Goal: Information Seeking & Learning: Learn about a topic

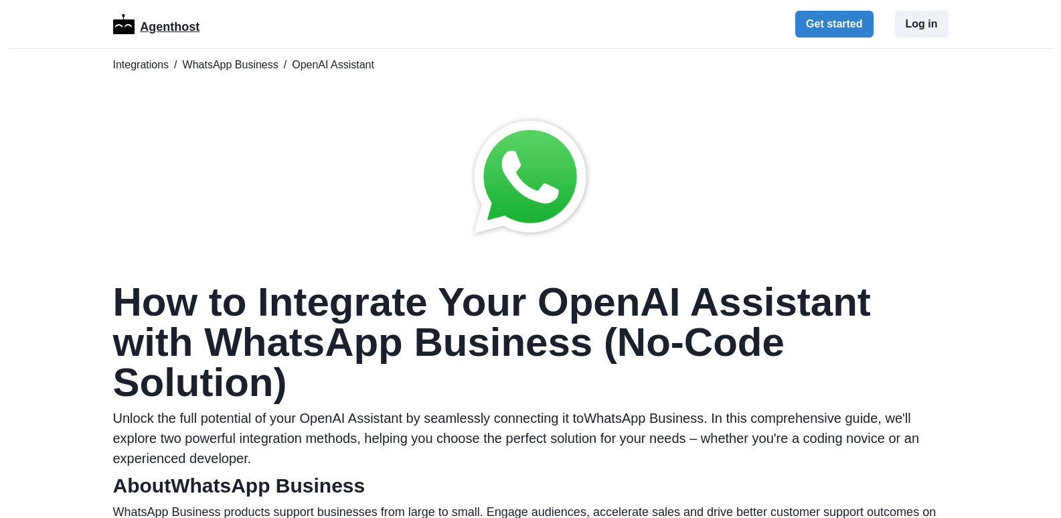
click at [157, 28] on p "Agenthost" at bounding box center [170, 24] width 60 height 23
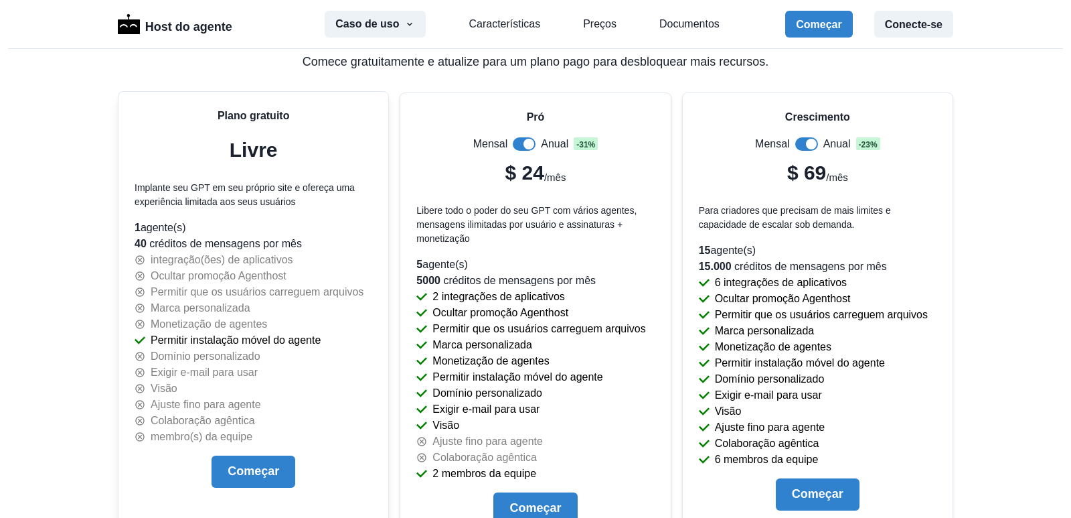
scroll to position [2875, 0]
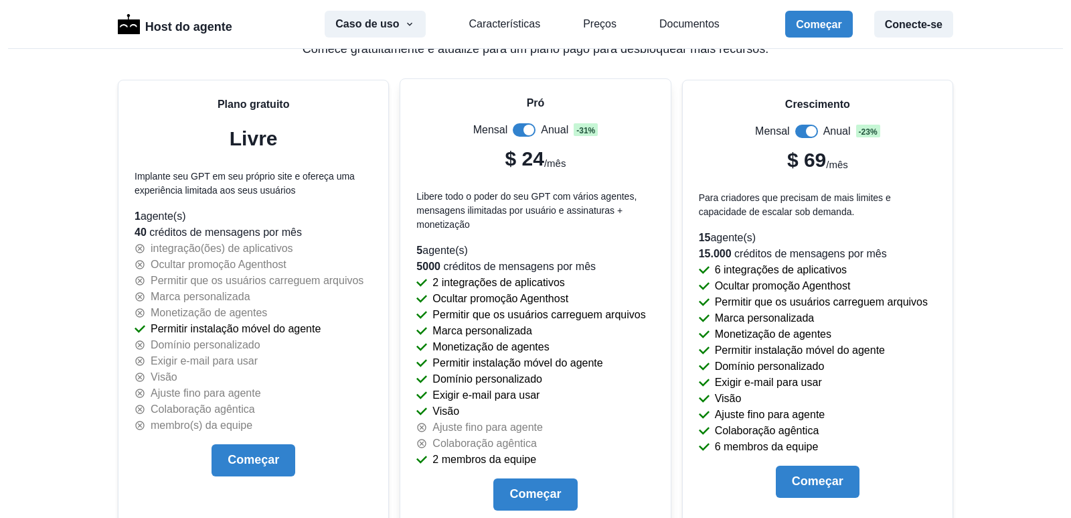
click at [514, 133] on span at bounding box center [524, 129] width 23 height 13
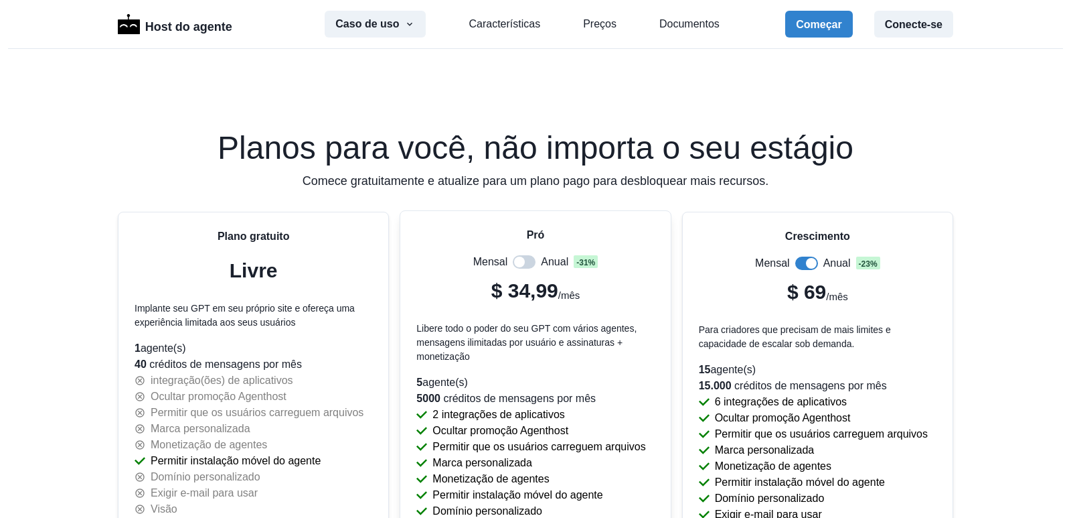
scroll to position [2741, 0]
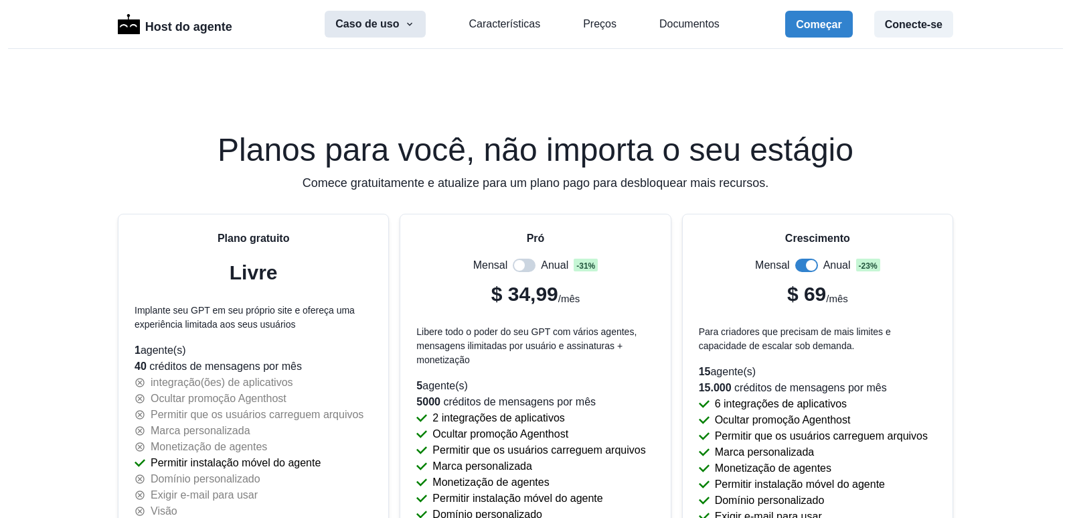
click at [412, 27] on icon "button" at bounding box center [409, 24] width 11 height 11
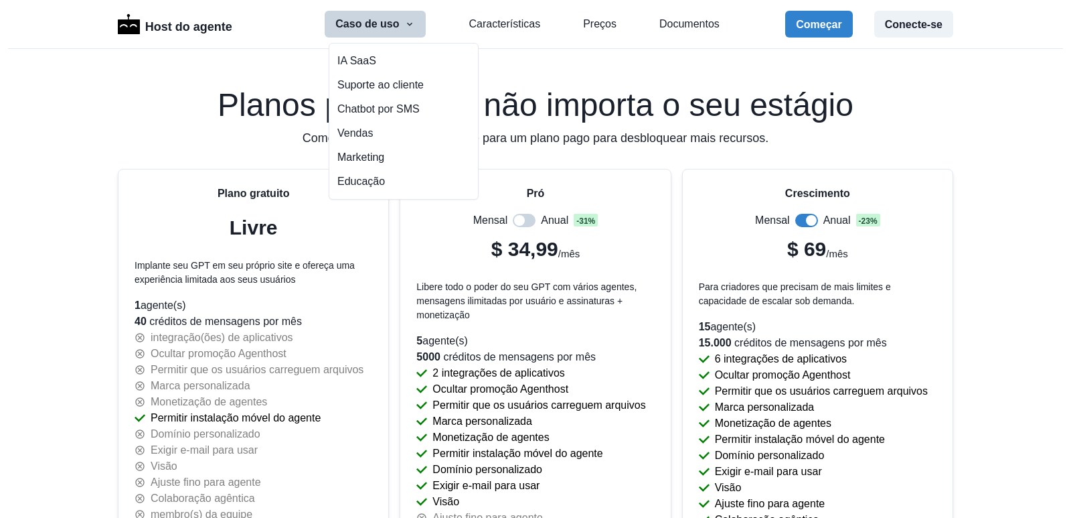
scroll to position [3142, 0]
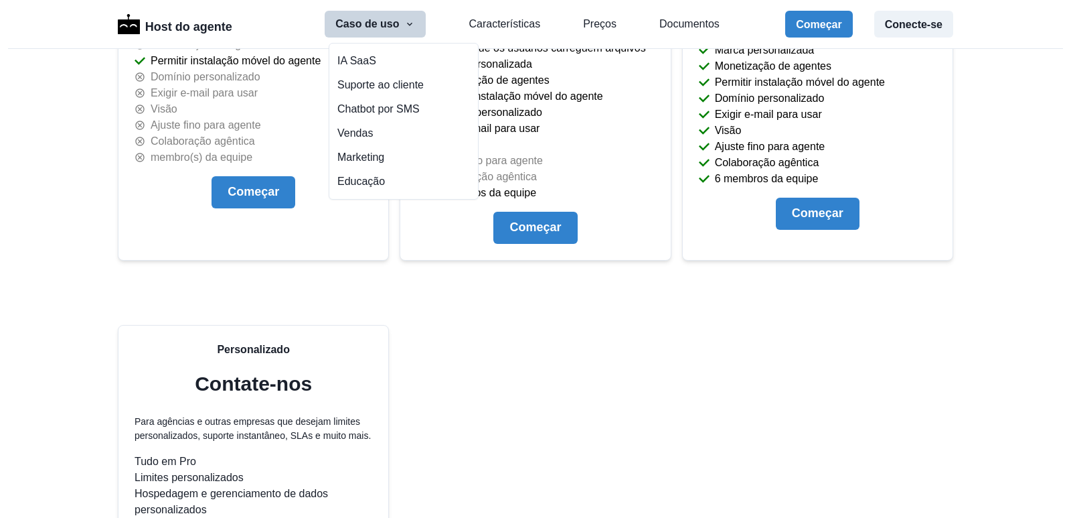
click at [571, 354] on div "Plano gratuito Livre Implante seu GPT em seu próprio site e ofereça uma experiê…" at bounding box center [536, 237] width 836 height 851
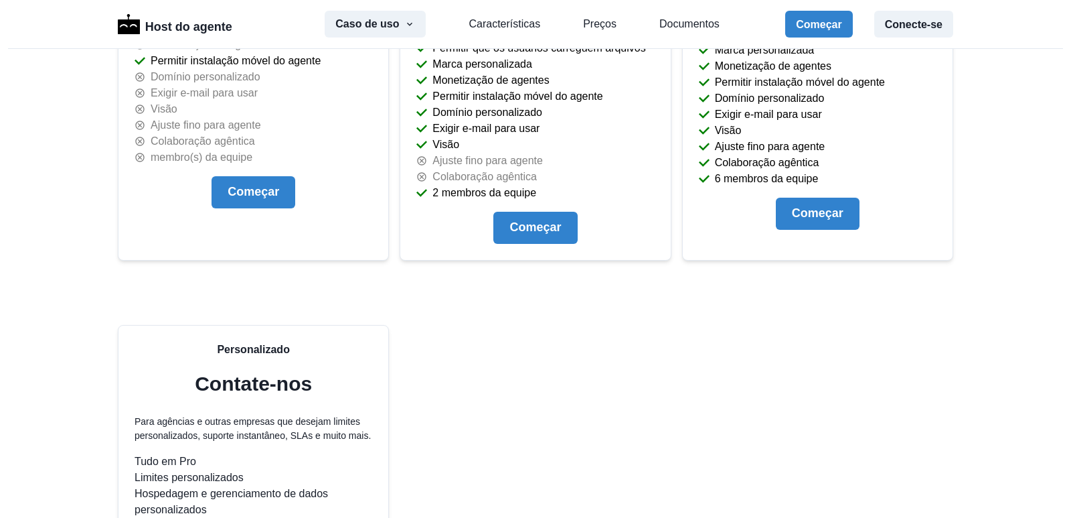
scroll to position [2942, 0]
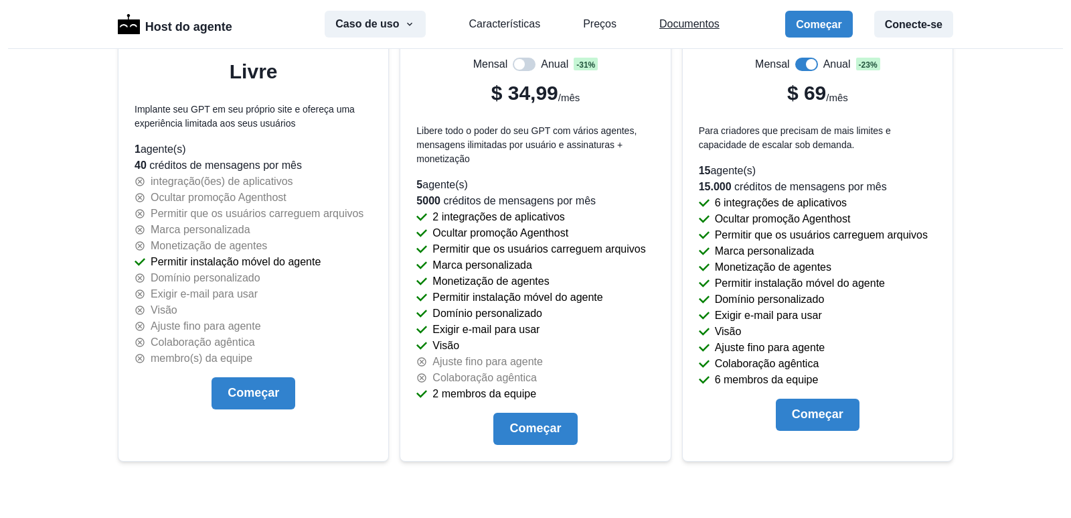
click at [682, 24] on font "Documentos" at bounding box center [690, 23] width 60 height 11
